Goal: Task Accomplishment & Management: Use online tool/utility

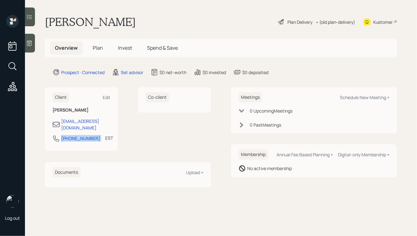
drag, startPoint x: 93, startPoint y: 133, endPoint x: 56, endPoint y: 133, distance: 36.8
click at [56, 134] on div "[PHONE_NUMBER] EST Currently 1:22 PM" at bounding box center [81, 139] width 58 height 11
copy div "[PHONE_NUMBER]"
click at [349, 98] on div "Schedule New Meeting +" at bounding box center [365, 97] width 50 height 6
select select "round-[PERSON_NAME]"
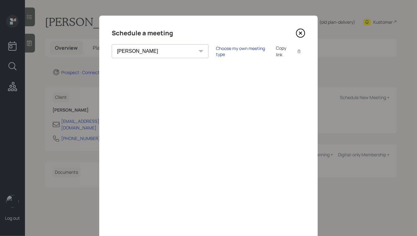
click at [216, 50] on div "Choose my own meeting type" at bounding box center [242, 51] width 52 height 12
